Goal: Information Seeking & Learning: Learn about a topic

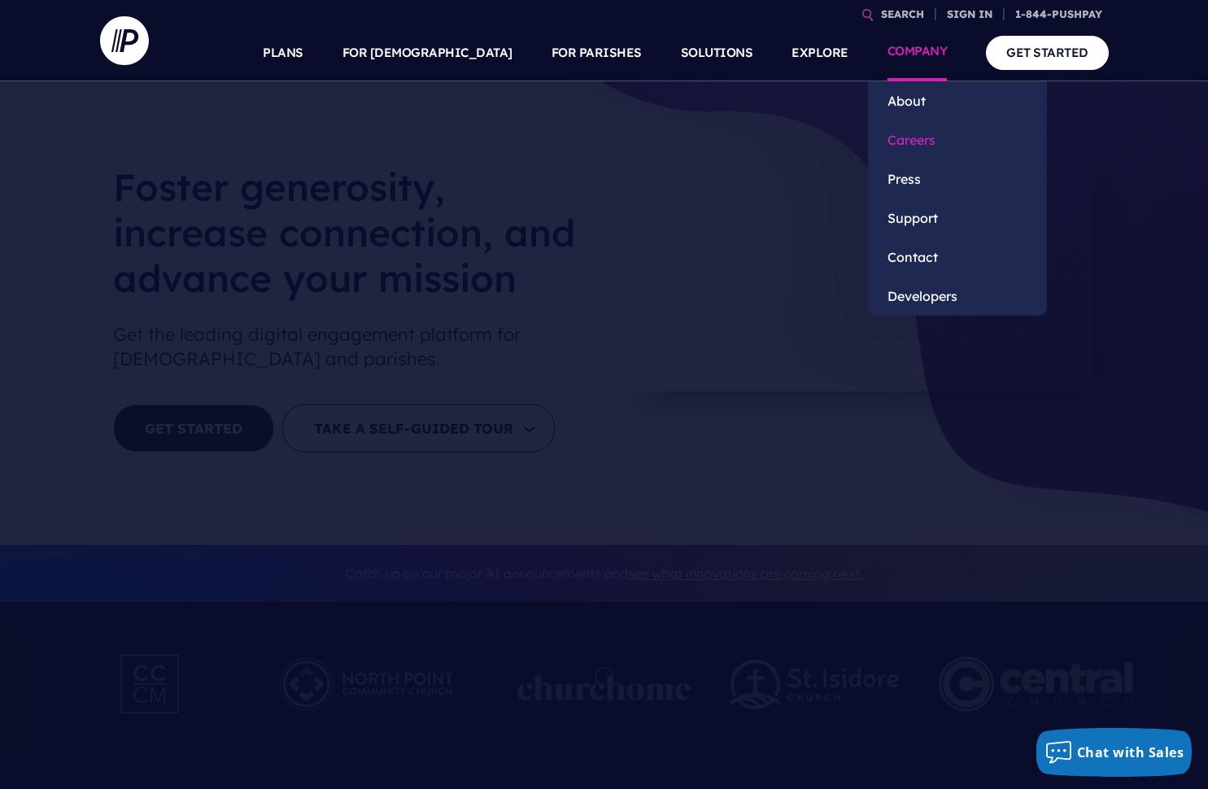
click at [936, 151] on link "Careers" at bounding box center [957, 139] width 179 height 39
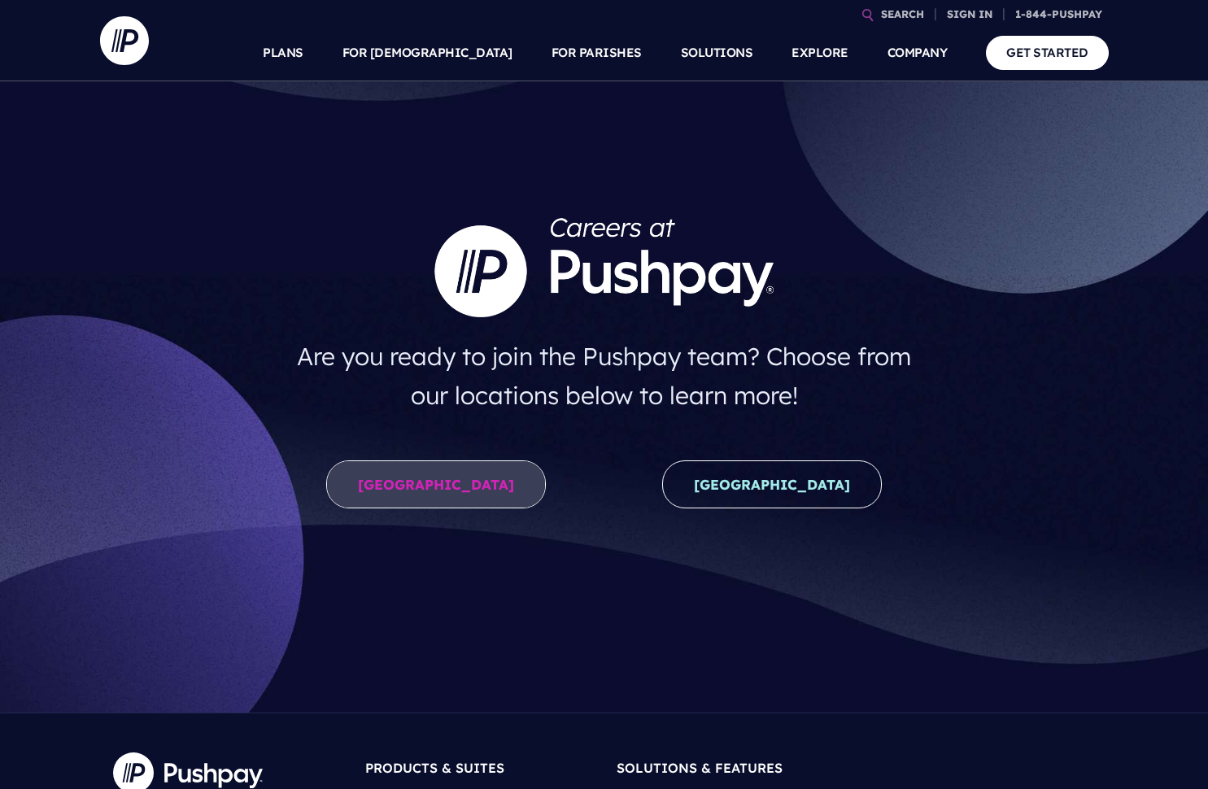
click at [486, 483] on link "[GEOGRAPHIC_DATA]" at bounding box center [436, 484] width 220 height 48
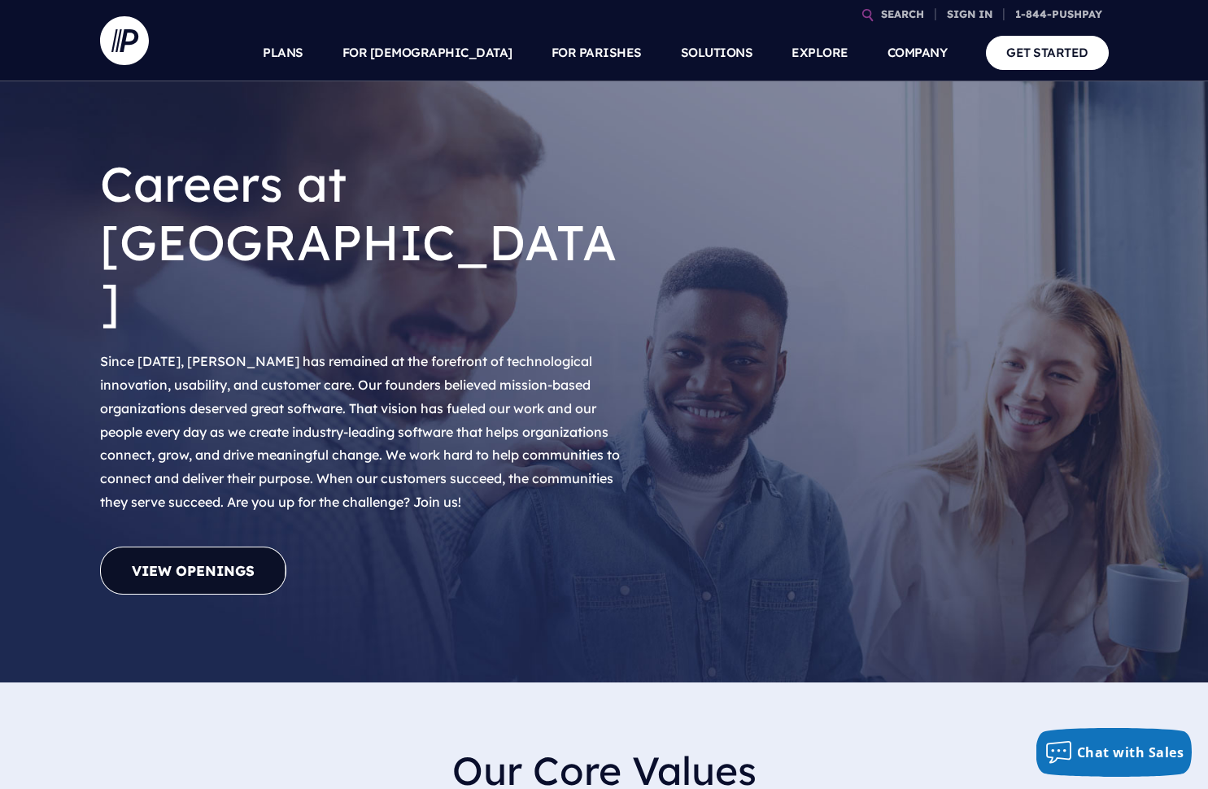
click at [195, 547] on link "View Openings" at bounding box center [193, 571] width 186 height 48
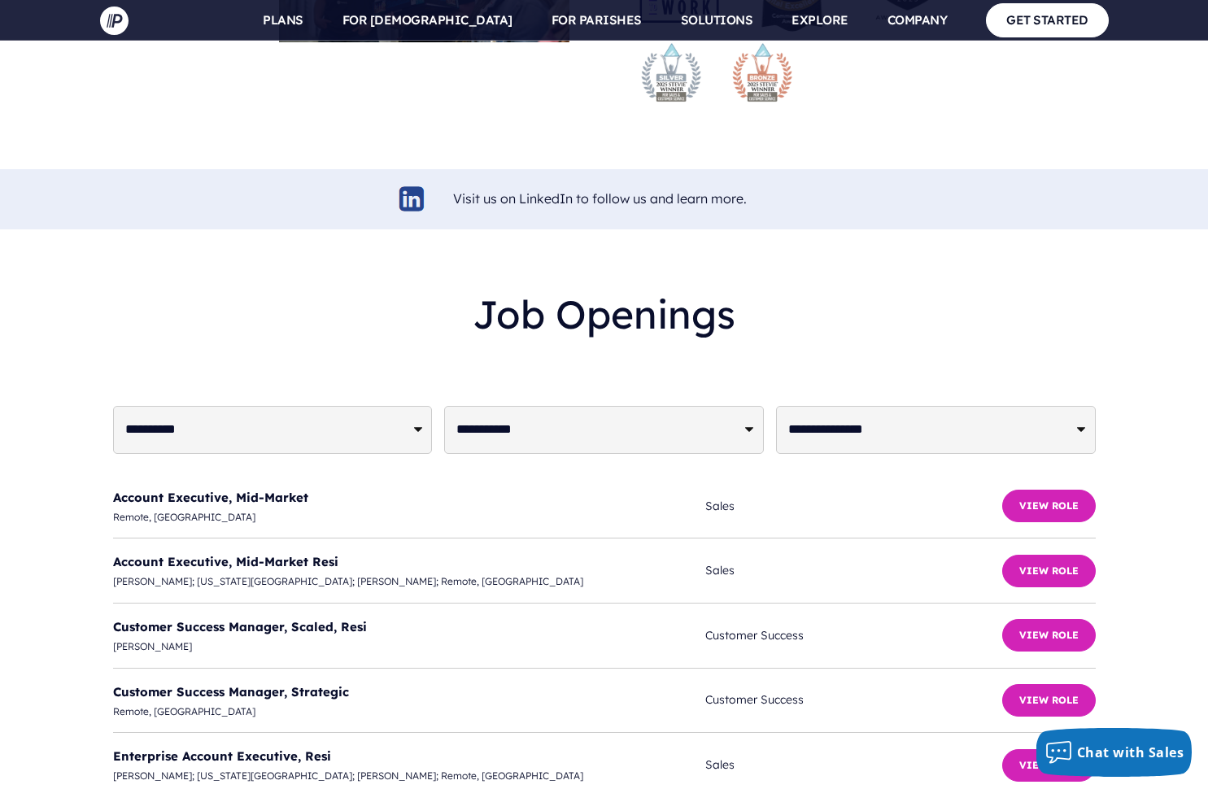
scroll to position [3791, 0]
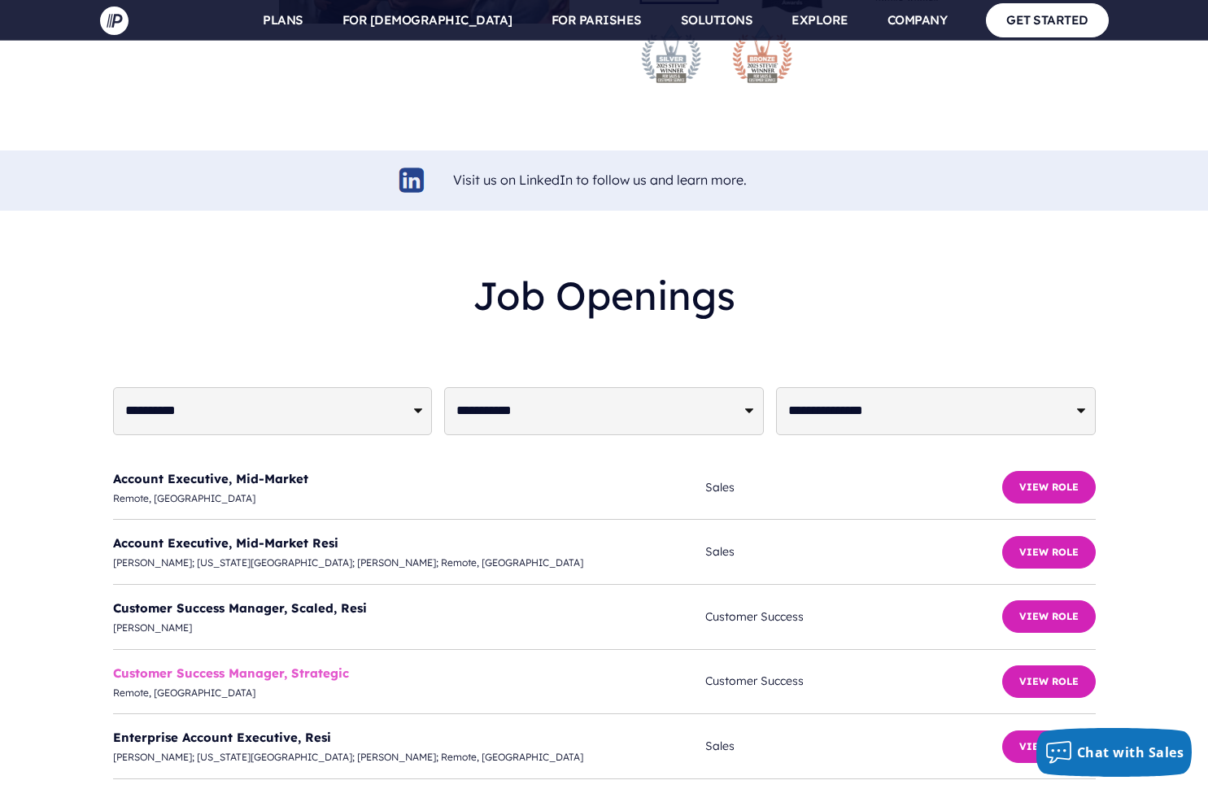
click at [221, 665] on link "Customer Success Manager, Strategic" at bounding box center [231, 672] width 236 height 15
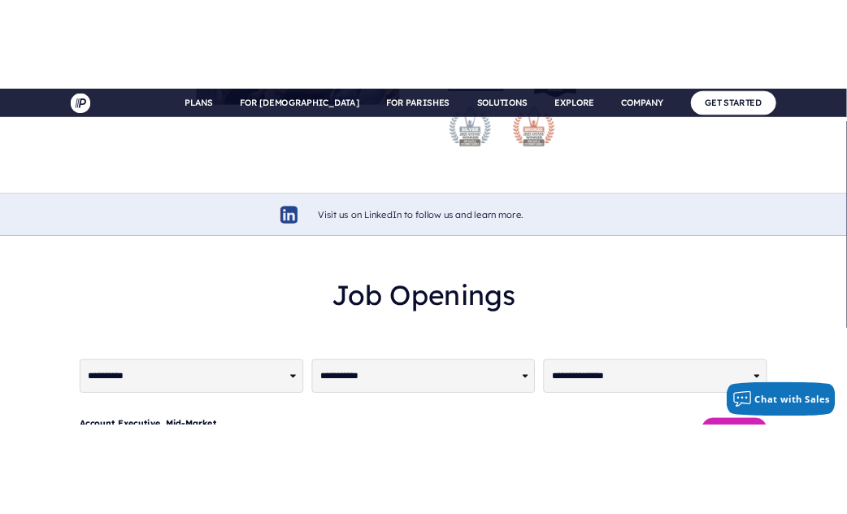
scroll to position [3802, 0]
